Goal: Information Seeking & Learning: Learn about a topic

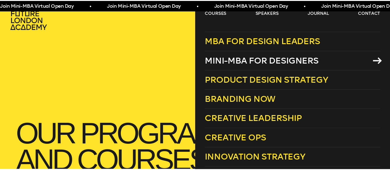
scroll to position [6, 0]
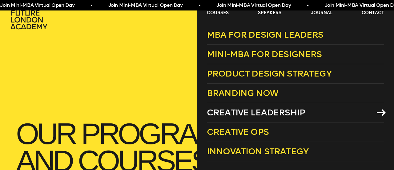
click at [274, 111] on span "Creative Leadership" at bounding box center [256, 112] width 98 height 10
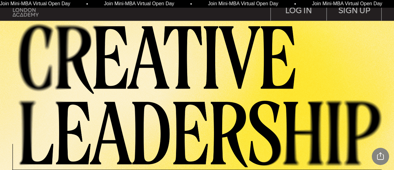
click at [23, 13] on img at bounding box center [26, 9] width 26 height 13
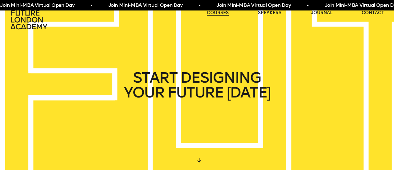
click at [215, 11] on link "courses" at bounding box center [218, 13] width 22 height 6
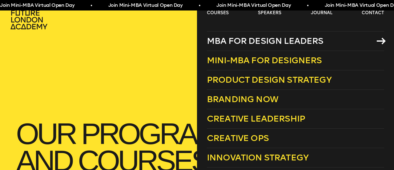
click at [259, 43] on span "MBA for Design Leaders" at bounding box center [265, 41] width 117 height 10
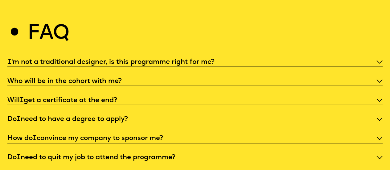
scroll to position [2001, 0]
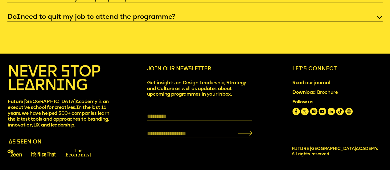
click at [307, 91] on span "Download Brochure" at bounding box center [337, 93] width 90 height 6
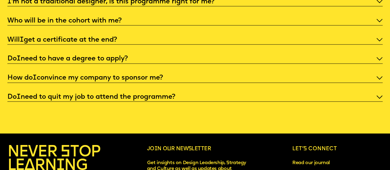
scroll to position [1909, 0]
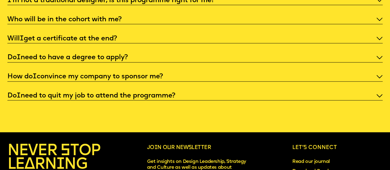
click at [139, 62] on p "Do I need to have a degree to apply?" at bounding box center [194, 57] width 375 height 9
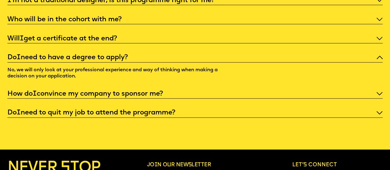
click at [139, 62] on p "Do I need to have a degree to apply?" at bounding box center [194, 57] width 375 height 9
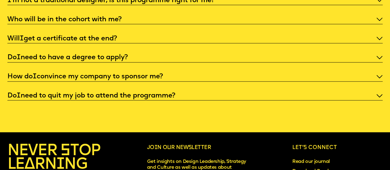
scroll to position [1971, 0]
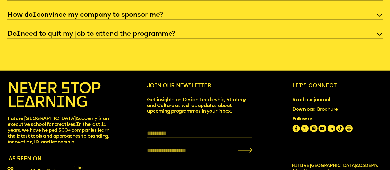
click at [134, 38] on p "Do I need to quit my job to attend the programme?" at bounding box center [194, 34] width 375 height 9
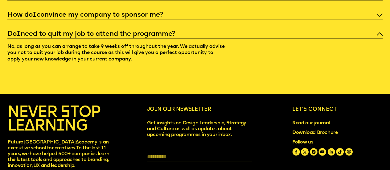
click at [133, 38] on p "Do I need to quit my job to attend the programme?" at bounding box center [194, 34] width 375 height 9
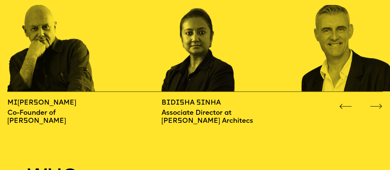
scroll to position [585, 0]
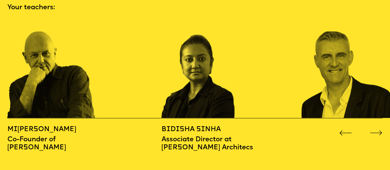
click at [377, 136] on div "M i chael Wolff Co-Founder of Wolff Olins B i d i sha S i nha Associate Directo…" at bounding box center [194, 135] width 375 height 34
click at [377, 132] on icon "Go to next slide" at bounding box center [376, 132] width 12 height 5
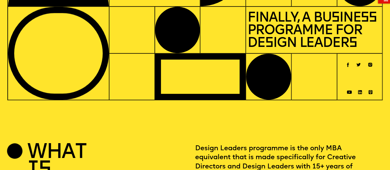
scroll to position [0, 0]
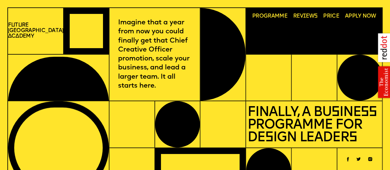
click at [16, 27] on div "F u t u re London A c a demy" at bounding box center [36, 31] width 56 height 47
click at [15, 27] on span "u" at bounding box center [13, 24] width 4 height 5
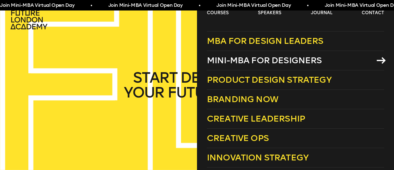
click at [258, 61] on span "Mini-MBA for Designers" at bounding box center [264, 60] width 115 height 10
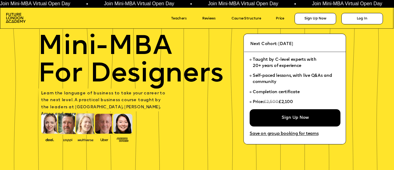
scroll to position [62, 0]
